Goal: Check status: Check status

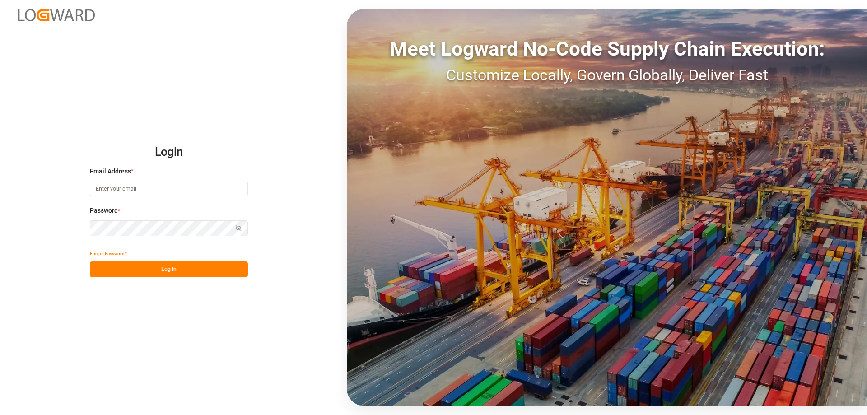
type input "[PERSON_NAME][EMAIL_ADDRESS][DOMAIN_NAME]"
click at [155, 267] on button "Log In" at bounding box center [169, 270] width 158 height 16
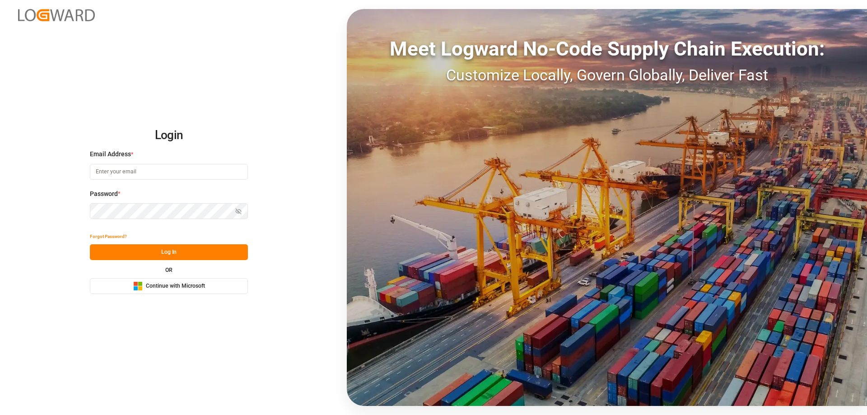
type input "[PERSON_NAME][EMAIL_ADDRESS][DOMAIN_NAME]"
click at [165, 251] on button "Log In" at bounding box center [169, 252] width 158 height 16
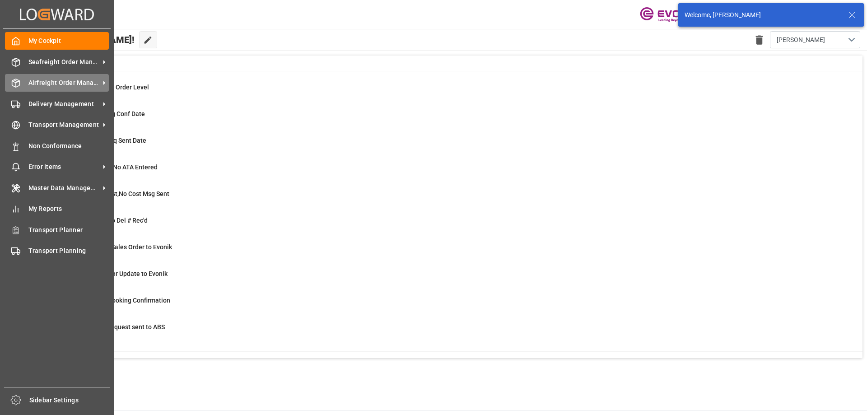
click at [28, 85] on div "Airfreight Order Management Airfreight Order Management" at bounding box center [57, 83] width 104 height 18
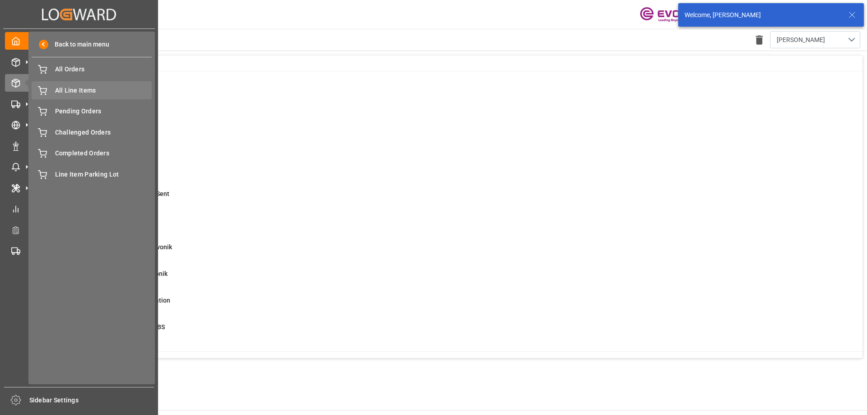
click at [67, 93] on span "All Line Items" at bounding box center [103, 90] width 97 height 9
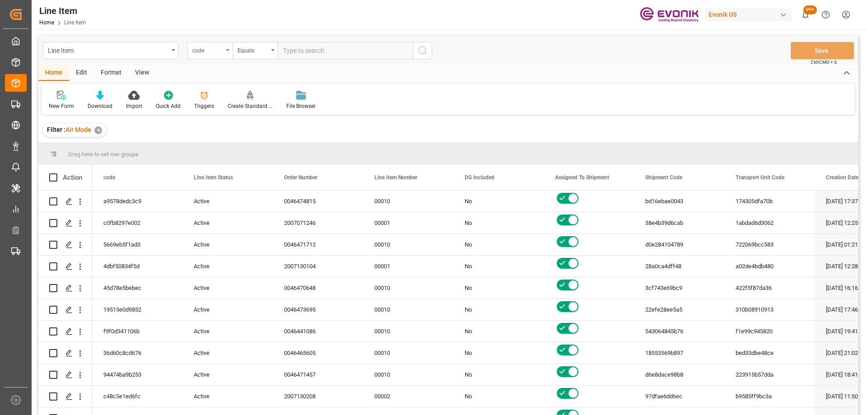
click at [218, 52] on div "code" at bounding box center [207, 49] width 31 height 10
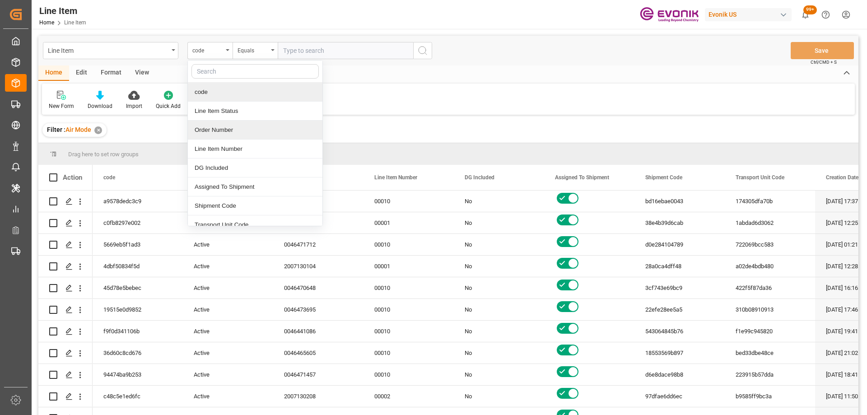
click at [226, 128] on div "Order Number" at bounding box center [255, 130] width 135 height 19
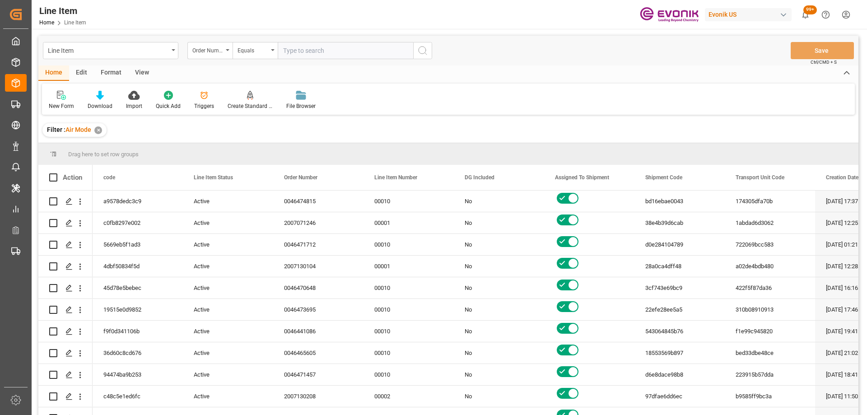
click at [305, 50] on input "text" at bounding box center [346, 50] width 136 height 17
paste input "0046469218"
type input "0046469218"
click at [424, 49] on icon "search button" at bounding box center [422, 50] width 11 height 11
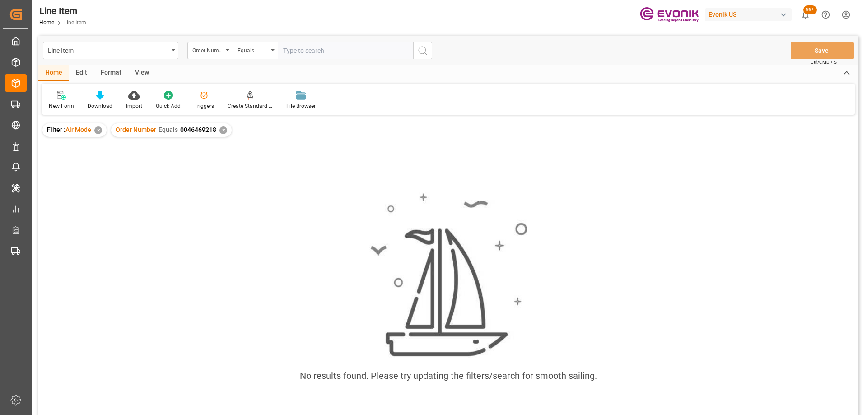
click at [101, 129] on div "✕" at bounding box center [98, 130] width 8 height 8
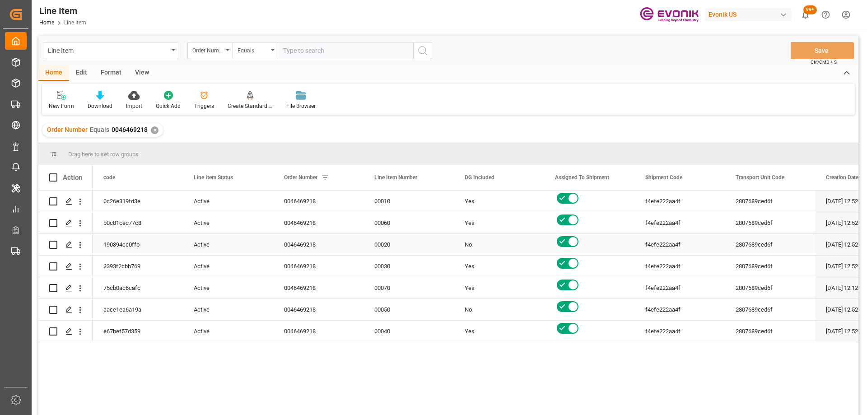
click at [342, 240] on div "0046469218" at bounding box center [318, 244] width 90 height 21
click at [146, 68] on div "View" at bounding box center [142, 72] width 28 height 15
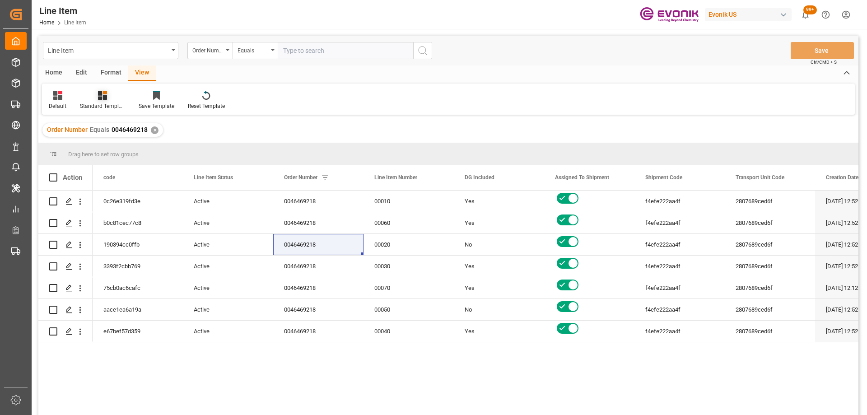
click at [105, 100] on div "Standard Templates" at bounding box center [102, 100] width 59 height 20
click at [112, 196] on div "AES View" at bounding box center [127, 201] width 88 height 19
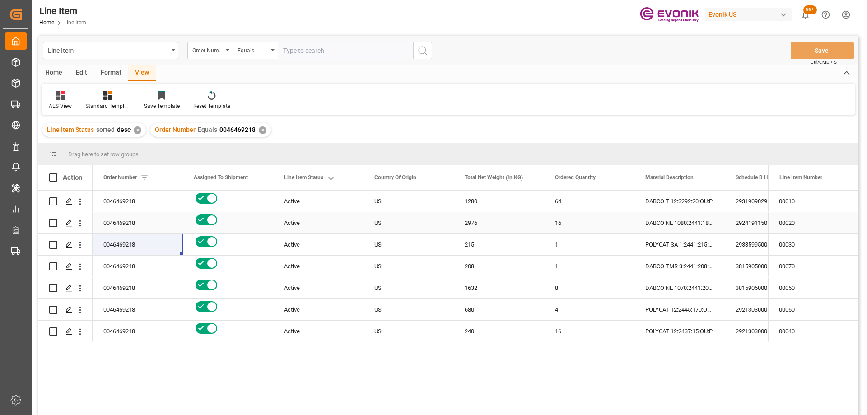
click at [321, 216] on div "Active" at bounding box center [318, 223] width 69 height 21
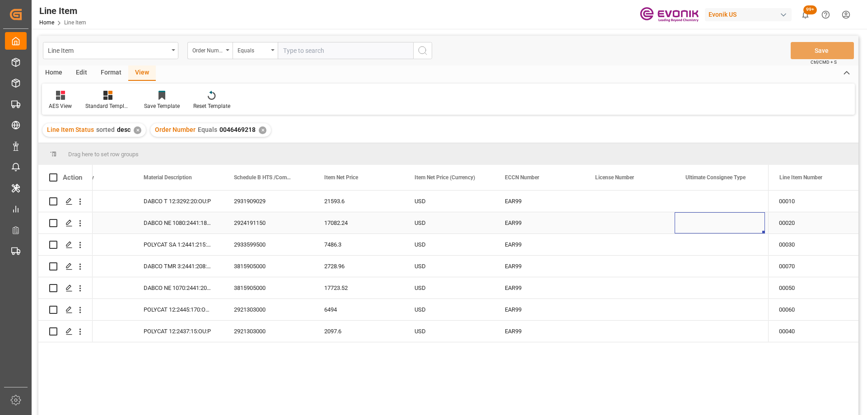
scroll to position [0, 592]
